Goal: Information Seeking & Learning: Learn about a topic

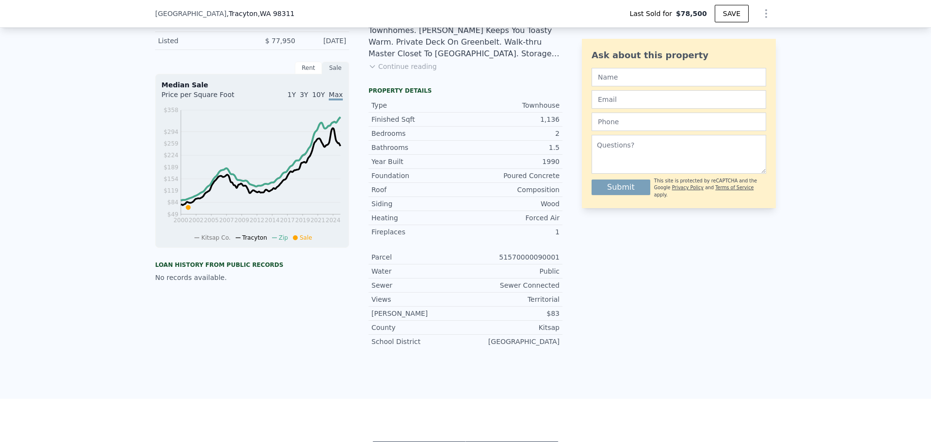
scroll to position [336, 0]
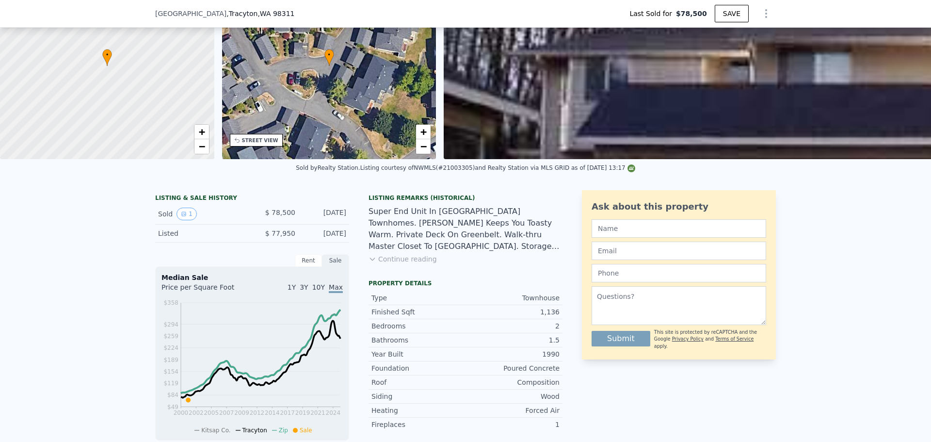
scroll to position [191, 0]
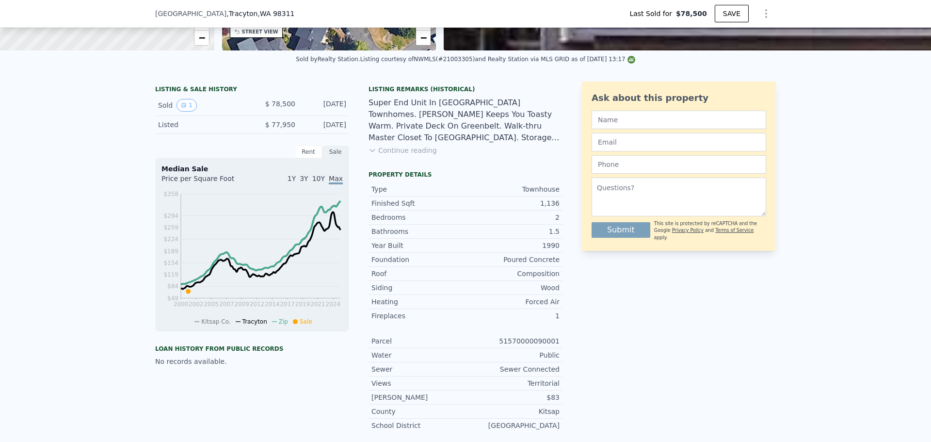
click at [519, 343] on div "51570000090001" at bounding box center [512, 341] width 94 height 10
type input "$ 276,000"
type input "$ 171,033"
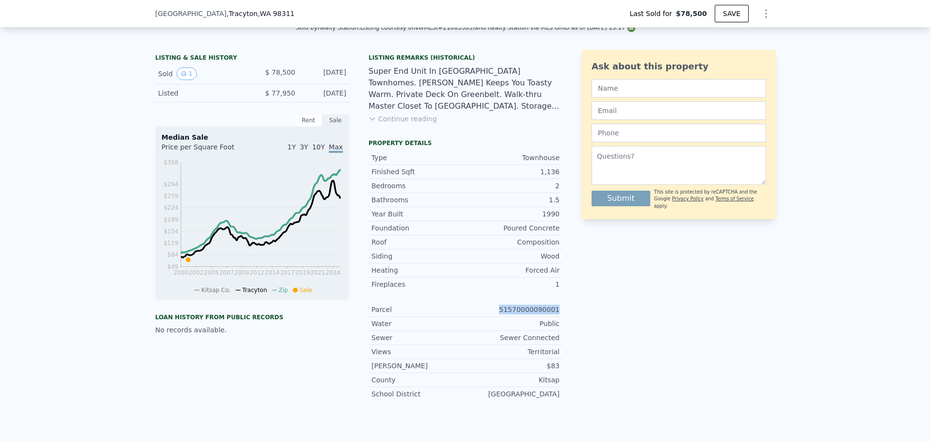
scroll to position [239, 0]
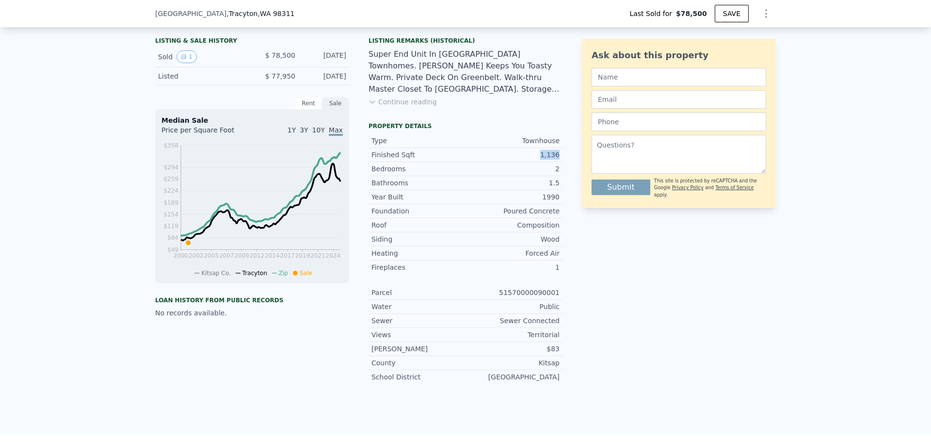
drag, startPoint x: 541, startPoint y: 167, endPoint x: 558, endPoint y: 167, distance: 17.5
click at [558, 162] on div "Finished Sqft 1,136" at bounding box center [465, 155] width 194 height 14
drag, startPoint x: 537, startPoint y: 206, endPoint x: 565, endPoint y: 206, distance: 27.6
click at [565, 206] on div "LISTING & SALE HISTORY Sold 1 $ 78,500 May 17, 2001 Listed $ 77,950 Jan 6, 2001…" at bounding box center [465, 212] width 621 height 358
click at [582, 246] on div "Ask about this property Submit This site is protected by reCAPTCHA and the Goog…" at bounding box center [679, 212] width 194 height 358
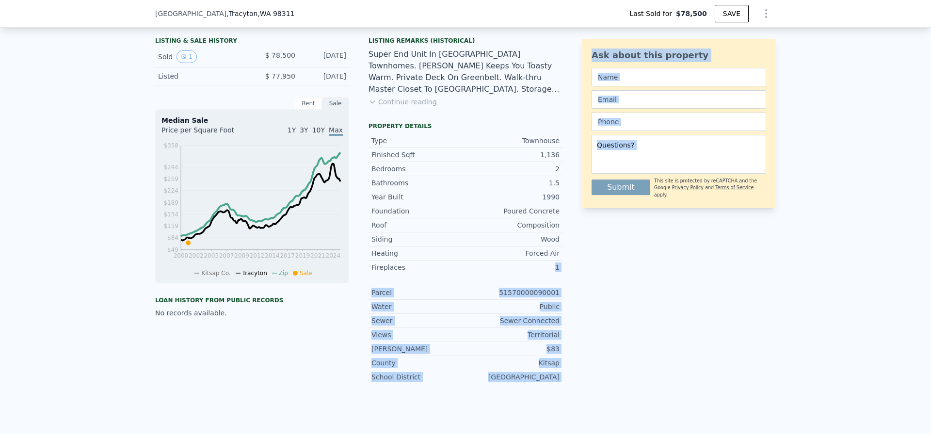
drag, startPoint x: 540, startPoint y: 277, endPoint x: 585, endPoint y: 278, distance: 45.1
click at [585, 278] on div "LISTING & SALE HISTORY Sold 1 $ 78,500 May 17, 2001 Listed $ 77,950 Jan 6, 2001…" at bounding box center [465, 212] width 621 height 358
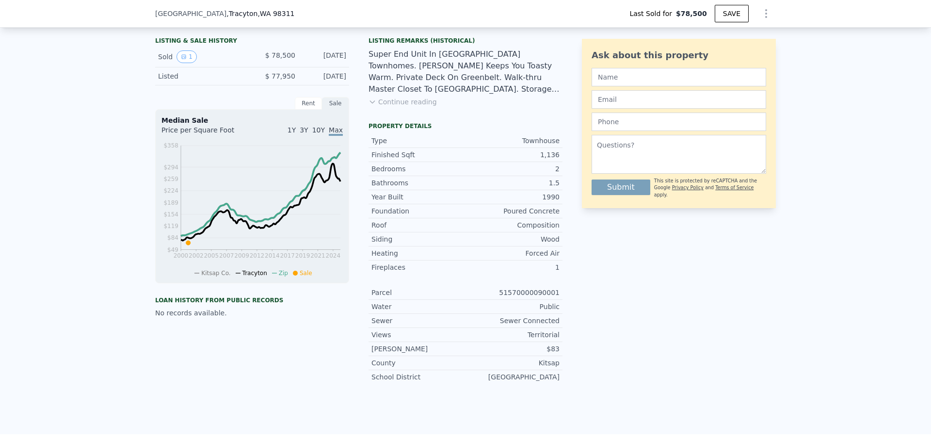
click at [636, 273] on div "Ask about this property Submit This site is protected by reCAPTCHA and the Goog…" at bounding box center [679, 212] width 194 height 358
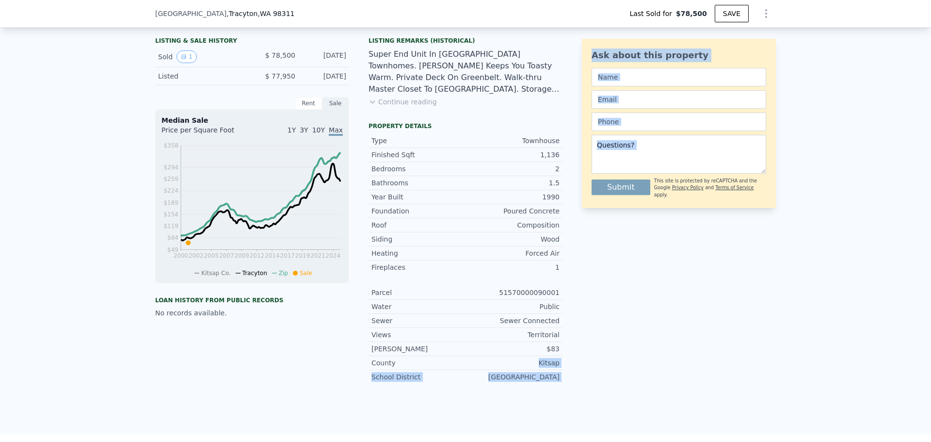
drag, startPoint x: 561, startPoint y: 368, endPoint x: 587, endPoint y: 365, distance: 25.8
click at [584, 366] on div "LISTING & SALE HISTORY Sold 1 $ 78,500 May 17, 2001 Listed $ 77,950 Jan 6, 2001…" at bounding box center [465, 212] width 621 height 358
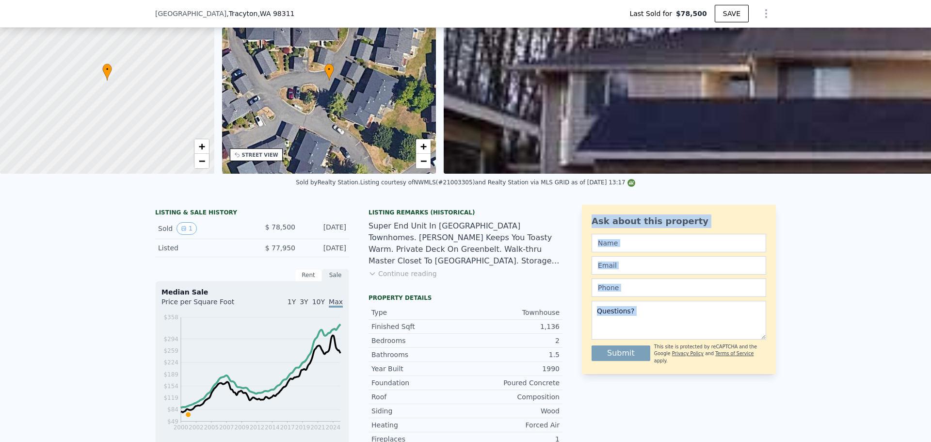
scroll to position [191, 0]
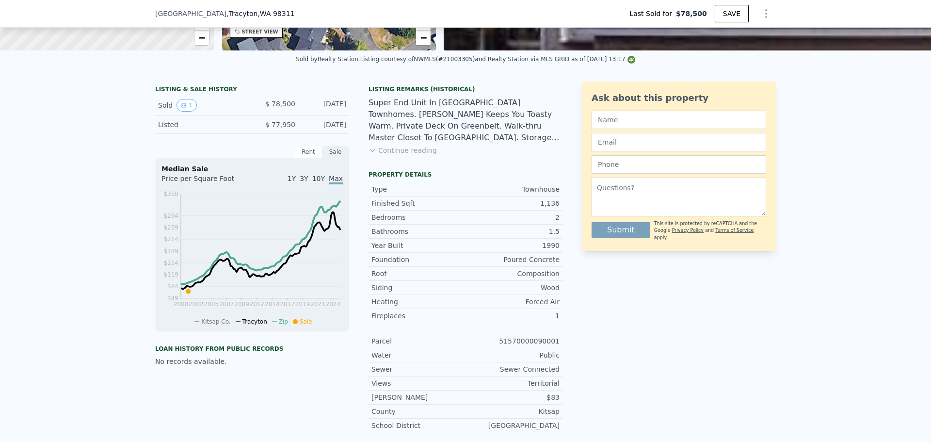
click at [513, 384] on div "Views Territorial" at bounding box center [465, 383] width 194 height 14
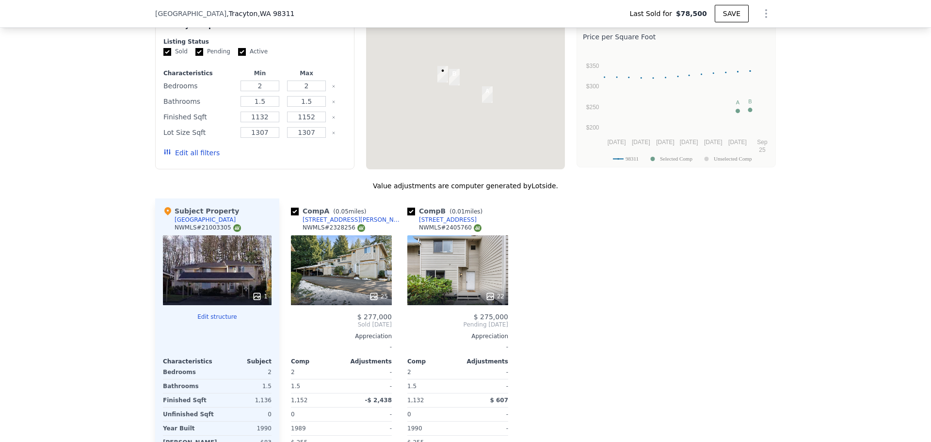
scroll to position [578, 0]
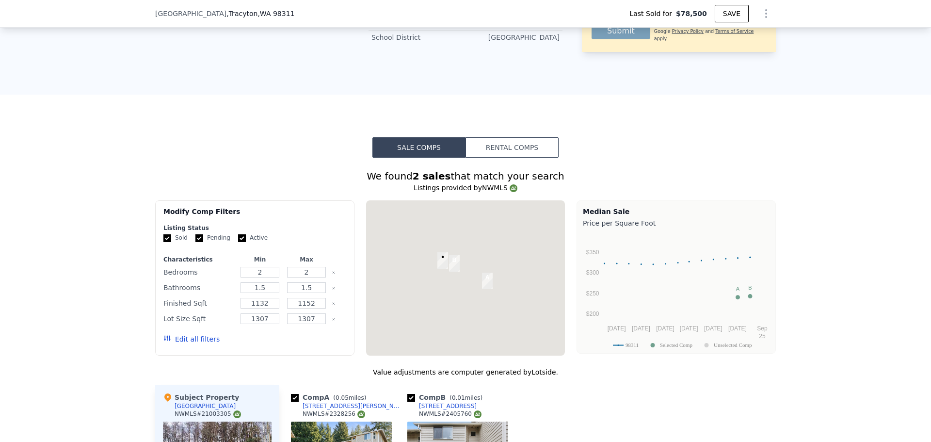
click at [486, 151] on button "Rental Comps" at bounding box center [511, 147] width 93 height 20
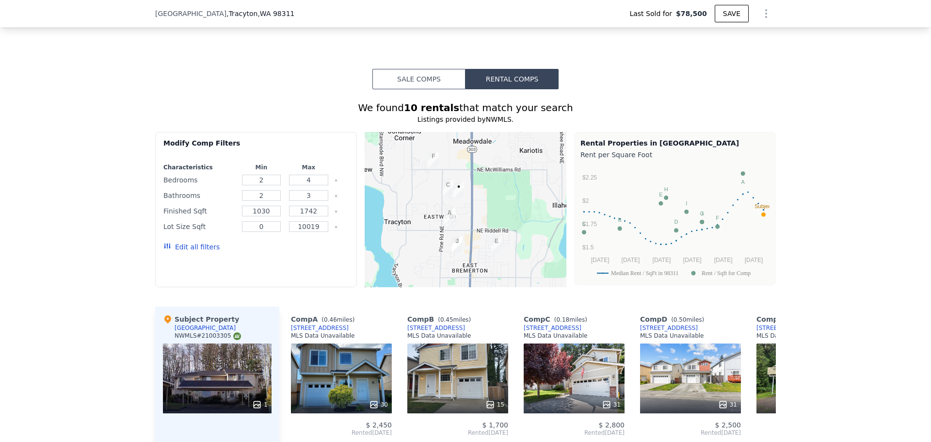
scroll to position [627, 0]
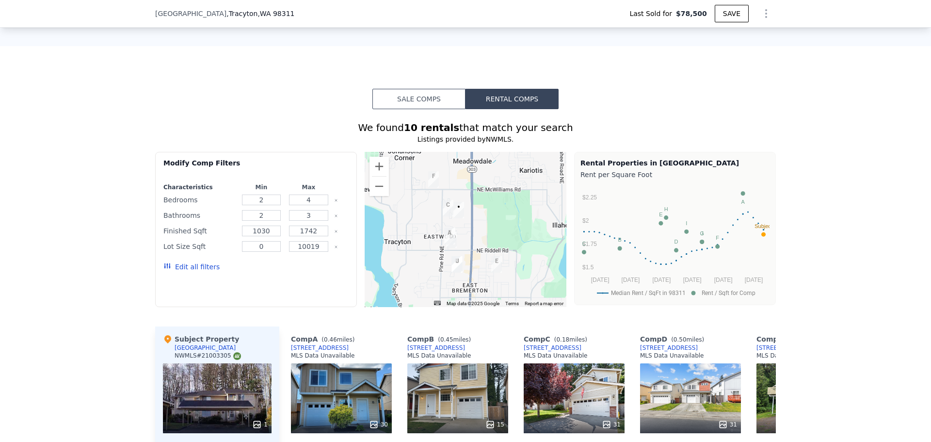
click at [182, 279] on div "Edit all filters" at bounding box center [191, 266] width 56 height 27
click at [191, 272] on button "Edit all filters" at bounding box center [191, 267] width 56 height 10
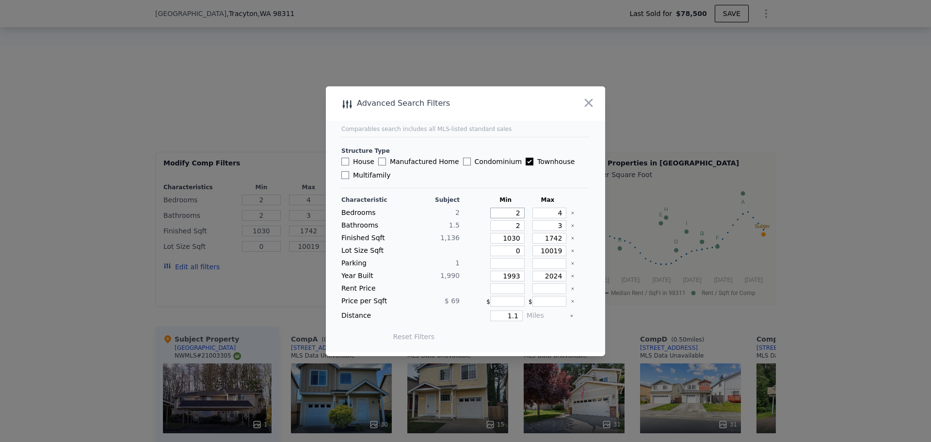
drag, startPoint x: 511, startPoint y: 214, endPoint x: 526, endPoint y: 212, distance: 15.6
click at [524, 213] on div "Bedrooms 2 2 4" at bounding box center [465, 213] width 248 height 11
type input "1"
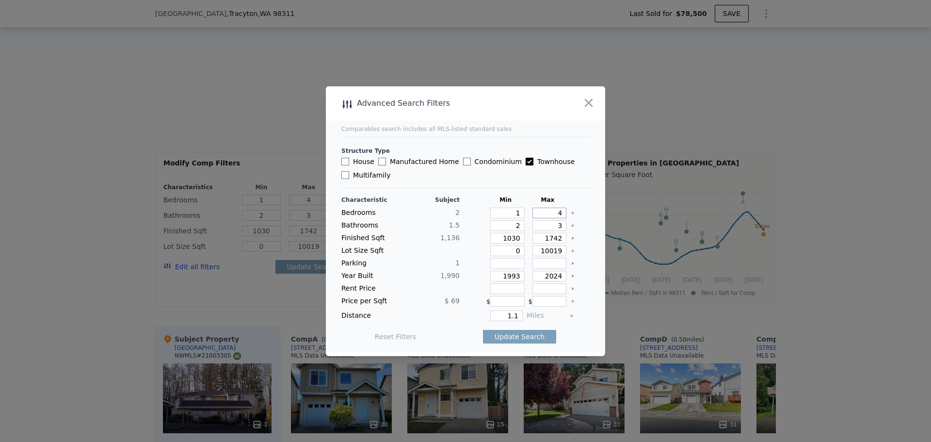
type input "3"
drag, startPoint x: 510, startPoint y: 226, endPoint x: 530, endPoint y: 226, distance: 20.4
click at [530, 226] on div "Bathrooms 1.5 2 3" at bounding box center [465, 225] width 248 height 11
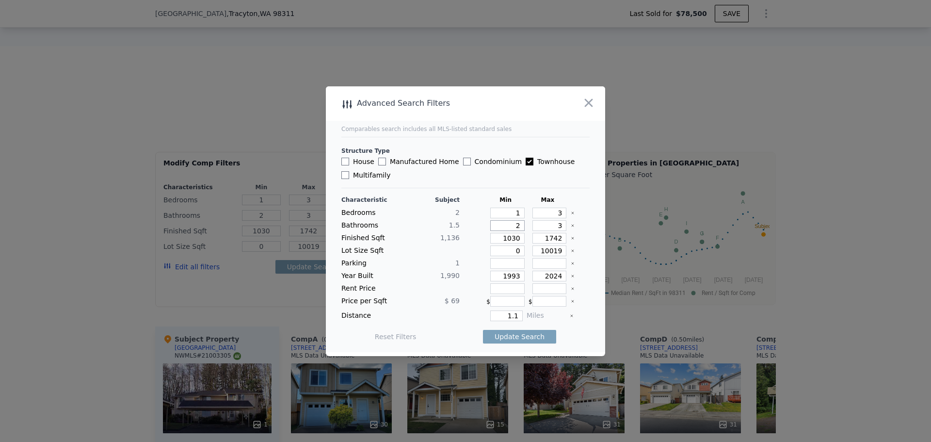
type input "1"
drag, startPoint x: 510, startPoint y: 239, endPoint x: 530, endPoint y: 237, distance: 20.4
click at [530, 237] on div "Finished Sqft 1,136 1030 1742" at bounding box center [465, 238] width 248 height 11
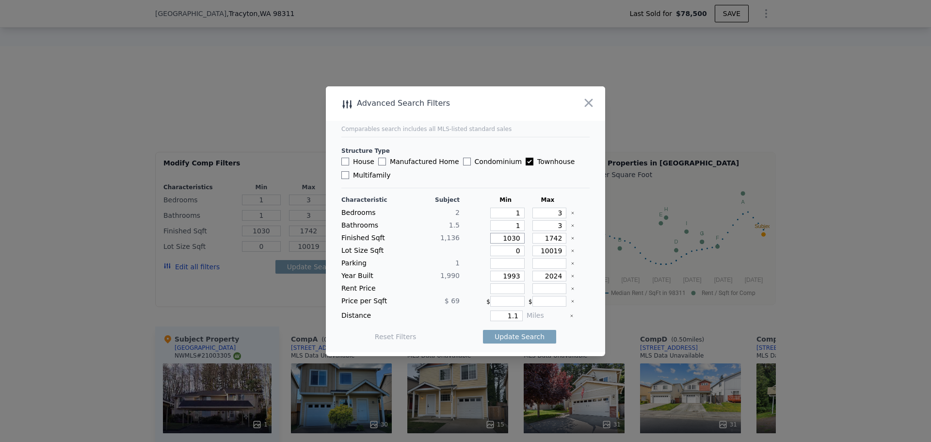
type input "103"
type input "10"
type input "1"
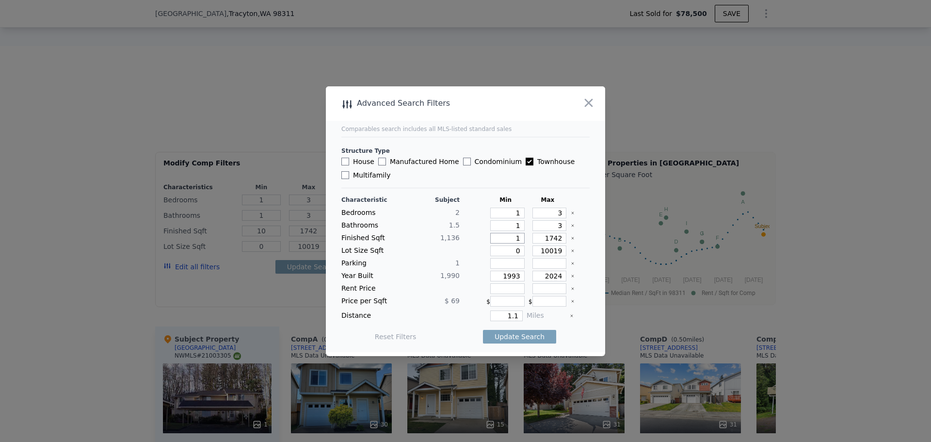
type input "1"
type input "9"
type input "90"
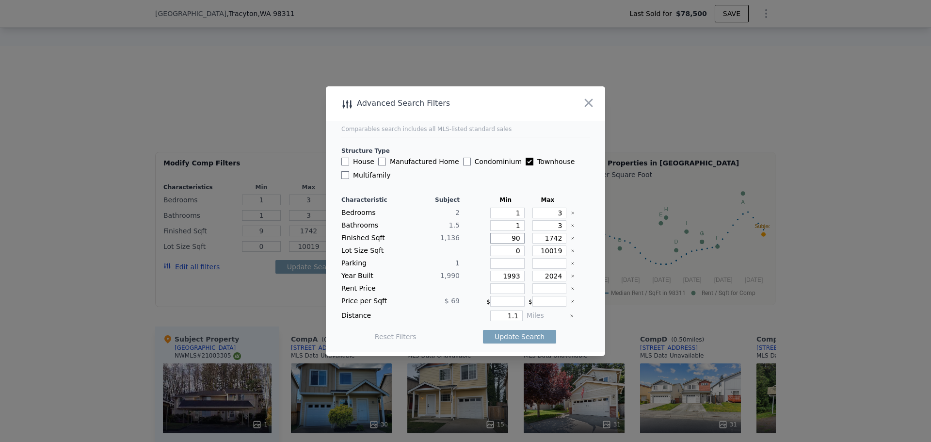
type input "90"
type input "900"
type input "1"
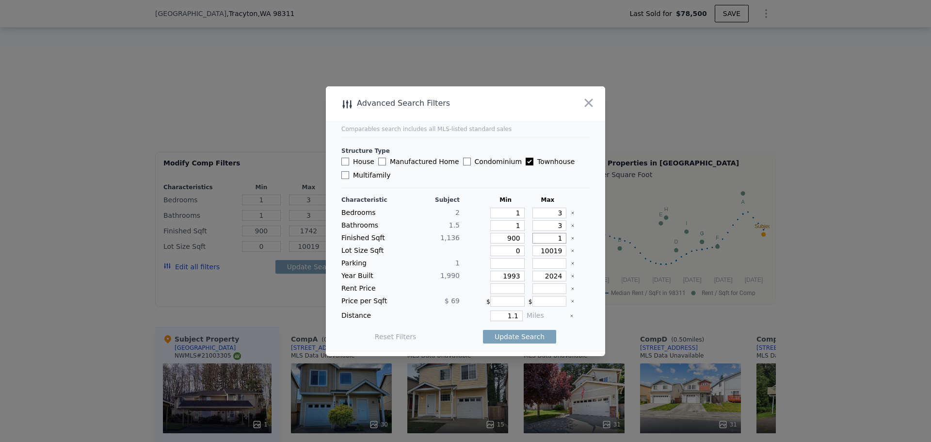
type input "1"
type input "15"
type input "150"
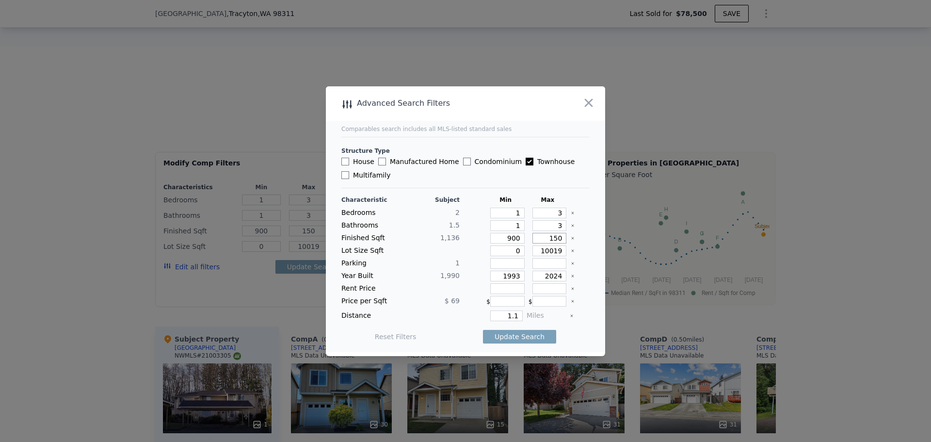
type input "1500"
click at [571, 252] on icon "Clear" at bounding box center [573, 251] width 4 height 4
drag, startPoint x: 503, startPoint y: 274, endPoint x: 537, endPoint y: 274, distance: 33.9
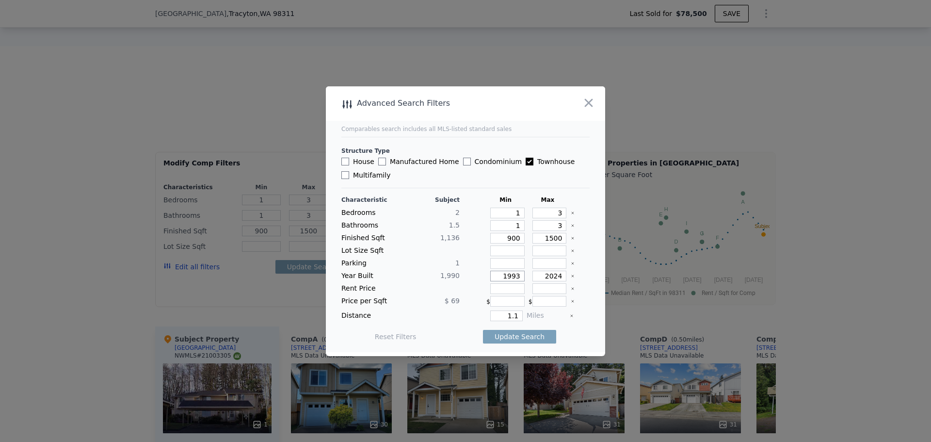
click at [537, 274] on div "Year Built 1,990 1993 2024" at bounding box center [465, 276] width 248 height 11
type input "1"
type input "17"
type input "1"
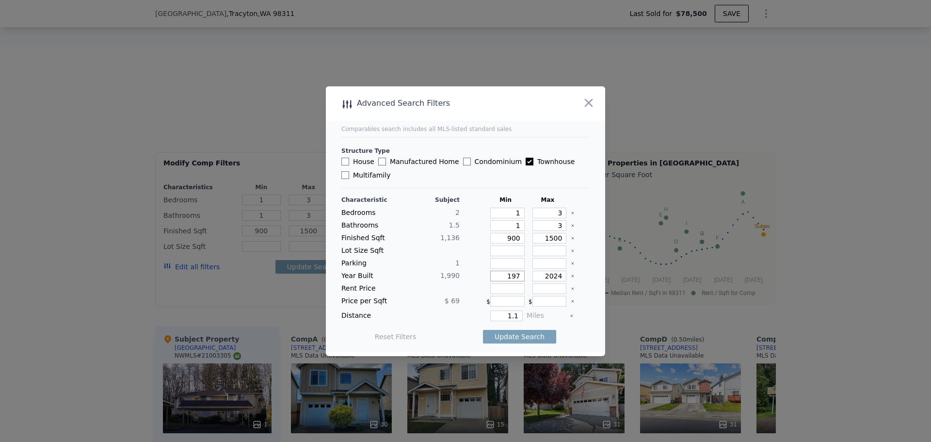
type input "197"
type input "1978"
click at [572, 276] on icon "Clear" at bounding box center [573, 276] width 2 height 2
drag, startPoint x: 497, startPoint y: 319, endPoint x: 524, endPoint y: 319, distance: 26.7
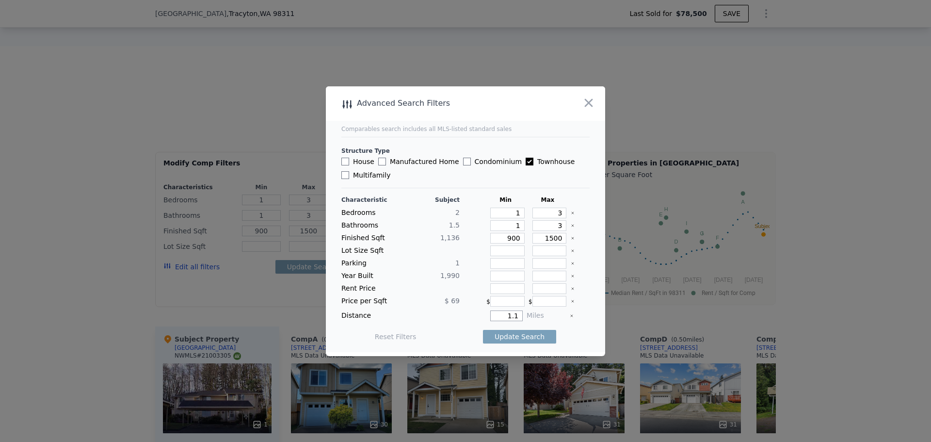
click at [523, 319] on div "Distance 1.1 Miles" at bounding box center [465, 315] width 248 height 11
type input "2"
click at [530, 335] on button "Update Search" at bounding box center [519, 337] width 73 height 14
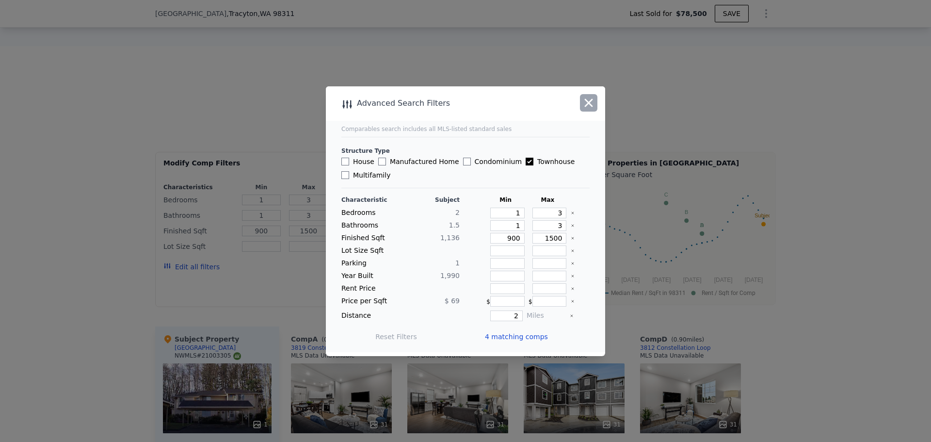
click at [591, 100] on icon "button" at bounding box center [589, 102] width 8 height 8
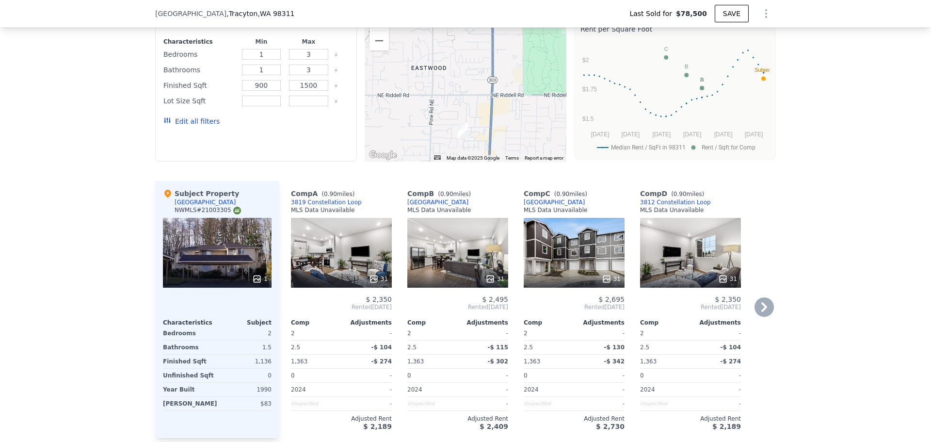
scroll to position [821, 0]
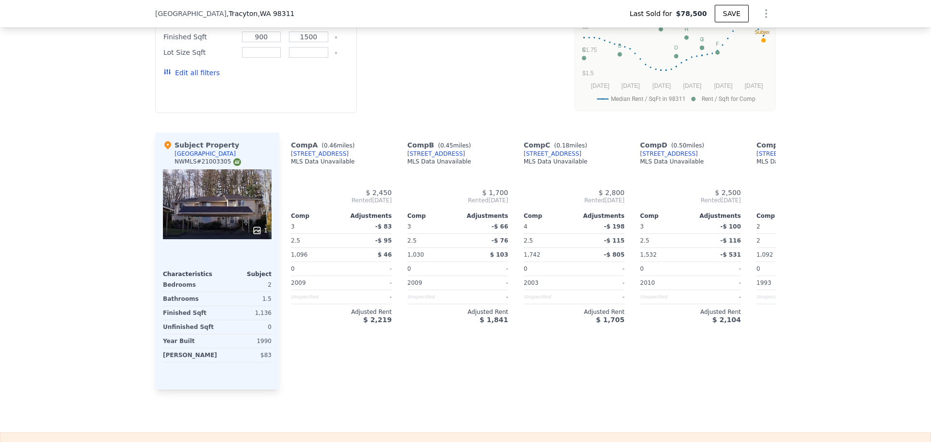
type input "2"
type input "4"
type input "2"
type input "1030"
type input "1742"
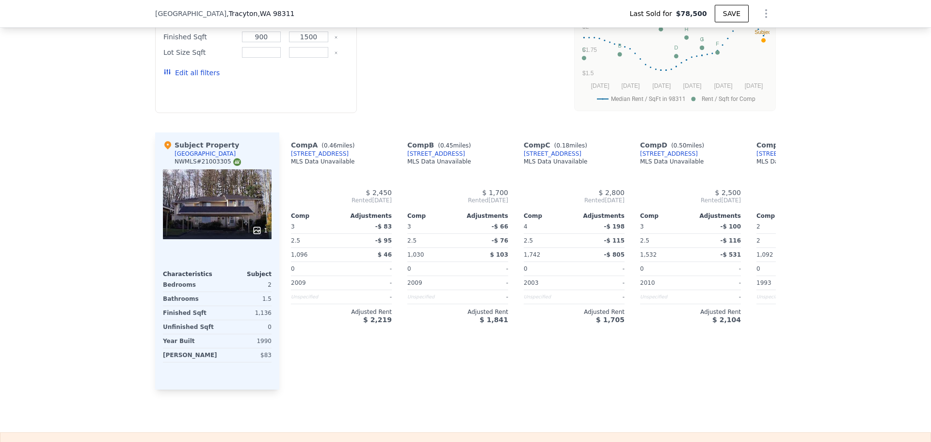
type input "0"
type input "10019"
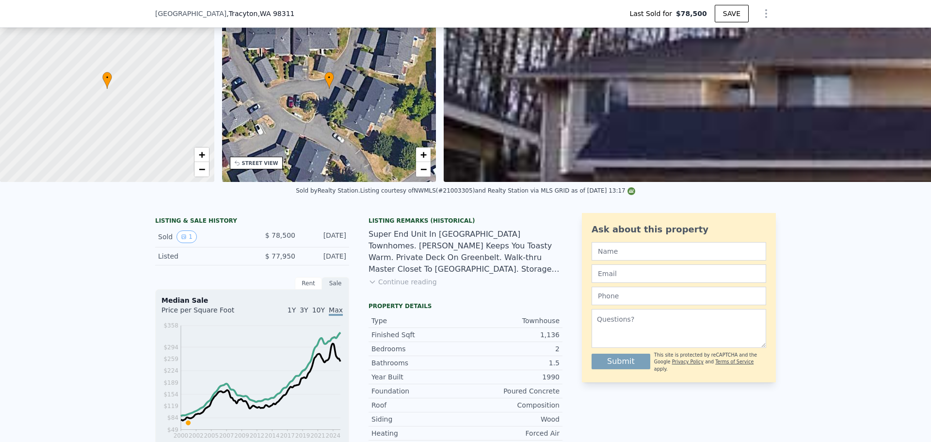
scroll to position [145, 0]
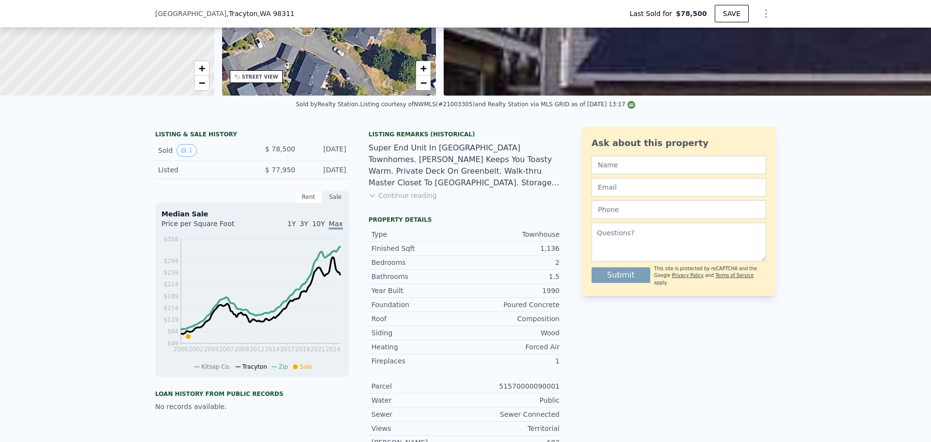
click at [572, 275] on div "LISTING & SALE HISTORY Sold 1 $ 78,500 May 17, 2001 Listed $ 77,950 Jan 6, 2001…" at bounding box center [465, 306] width 621 height 358
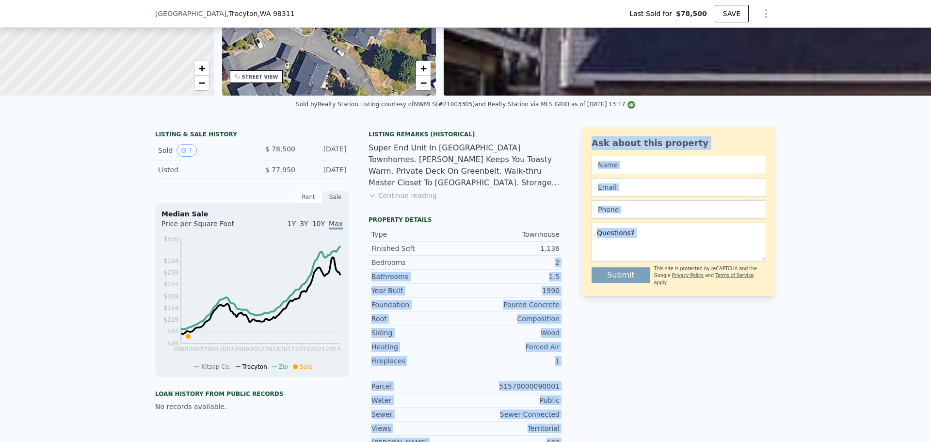
click at [536, 281] on div "1.5" at bounding box center [512, 277] width 94 height 10
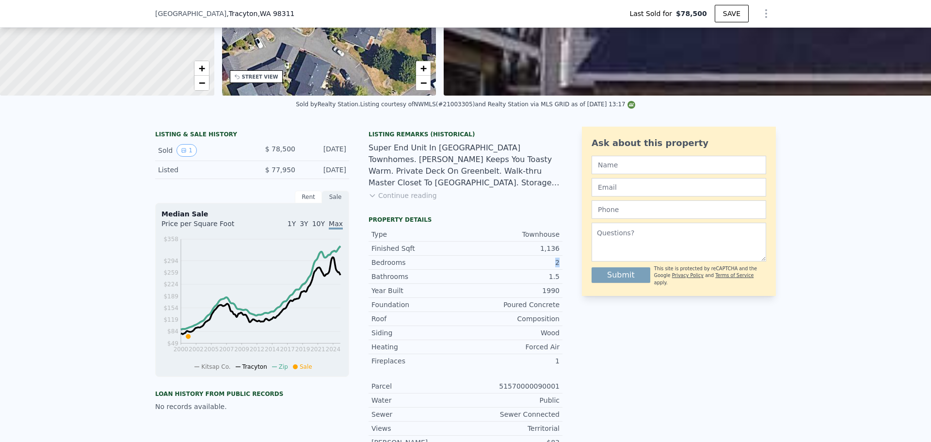
drag, startPoint x: 548, startPoint y: 268, endPoint x: 559, endPoint y: 272, distance: 11.5
click at [559, 272] on div "LISTING & SALE HISTORY Sold 1 $ 78,500 May 17, 2001 Listed $ 77,950 Jan 6, 2001…" at bounding box center [465, 306] width 621 height 358
drag, startPoint x: 546, startPoint y: 285, endPoint x: 560, endPoint y: 284, distance: 14.1
click at [560, 284] on div "LISTING & SALE HISTORY Sold 1 $ 78,500 May 17, 2001 Listed $ 77,950 Jan 6, 2001…" at bounding box center [465, 306] width 621 height 358
drag, startPoint x: 520, startPoint y: 236, endPoint x: 566, endPoint y: 243, distance: 46.6
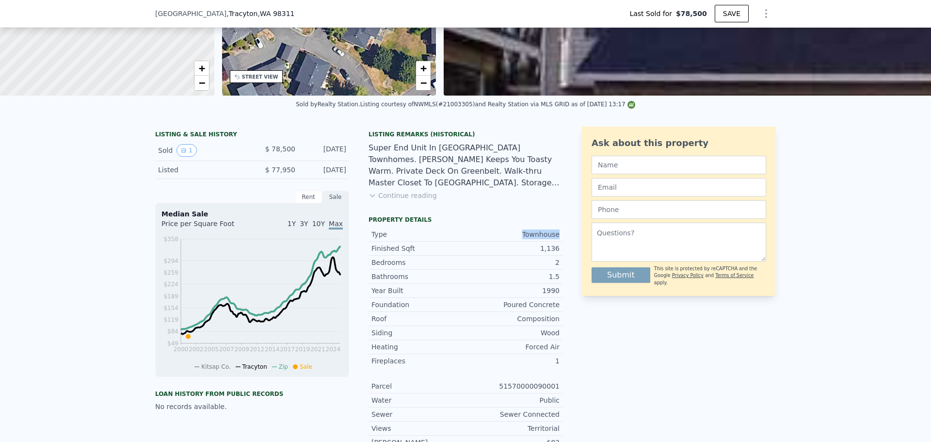
click at [566, 243] on div "LISTING & SALE HISTORY Sold 1 $ 78,500 May 17, 2001 Listed $ 77,950 Jan 6, 2001…" at bounding box center [465, 306] width 621 height 358
